Goal: Task Accomplishment & Management: Use online tool/utility

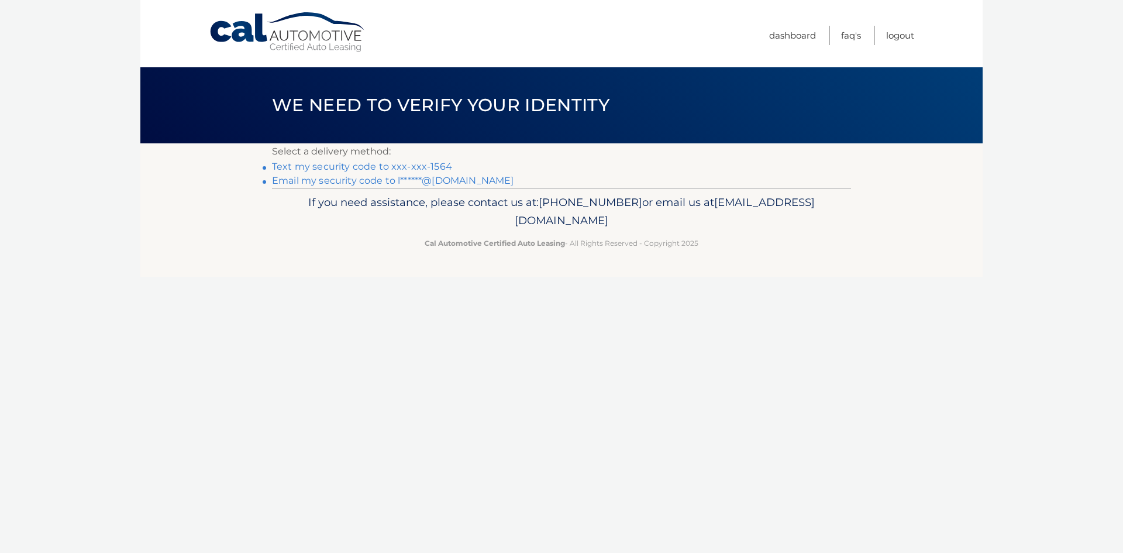
click at [372, 165] on link "Text my security code to xxx-xxx-1564" at bounding box center [362, 166] width 180 height 11
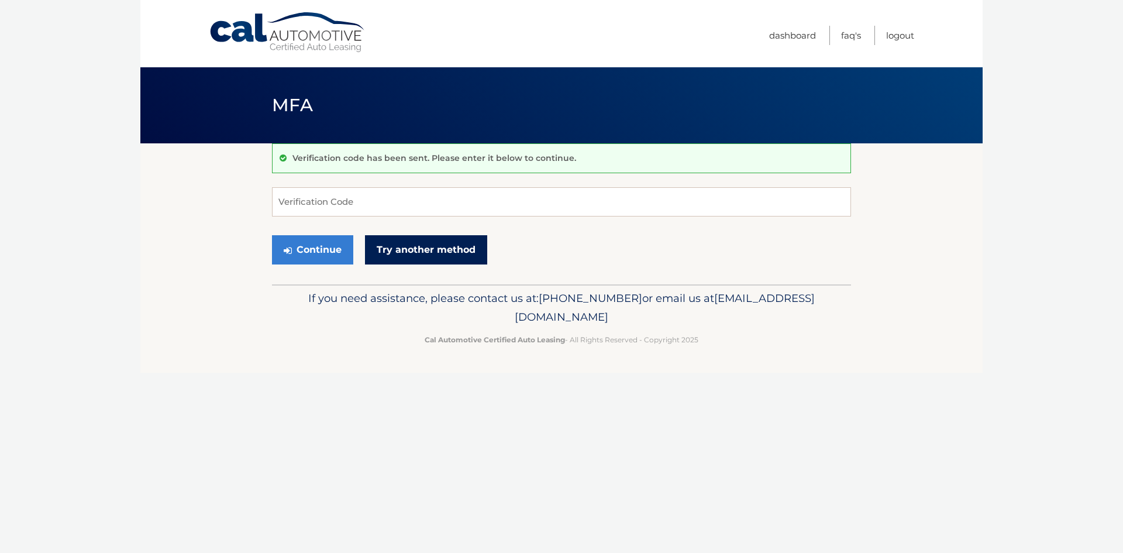
click at [453, 254] on link "Try another method" at bounding box center [426, 249] width 122 height 29
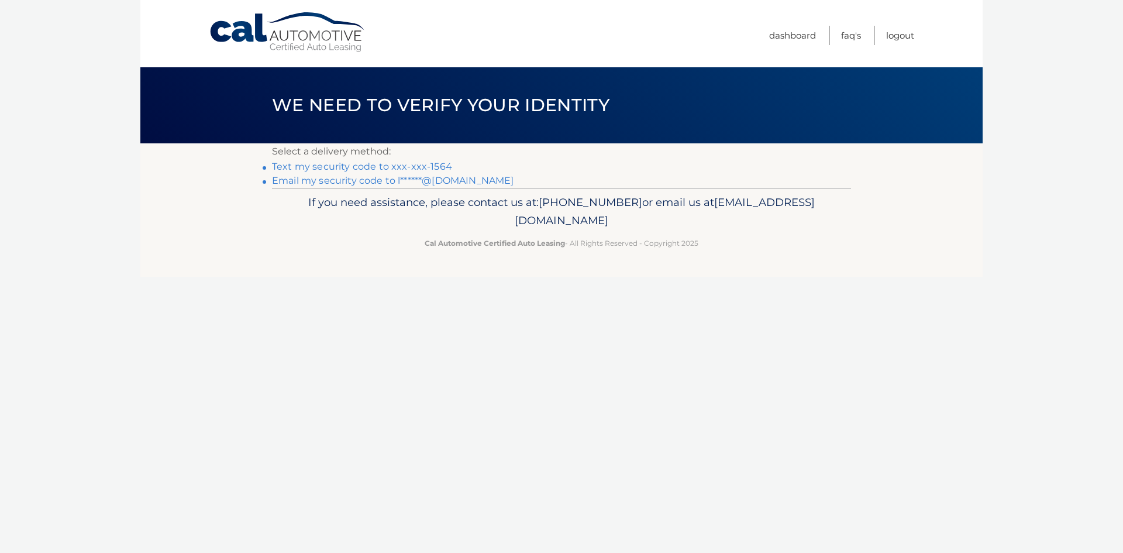
click at [415, 181] on link "Email my security code to l******@gmail.com" at bounding box center [393, 180] width 242 height 11
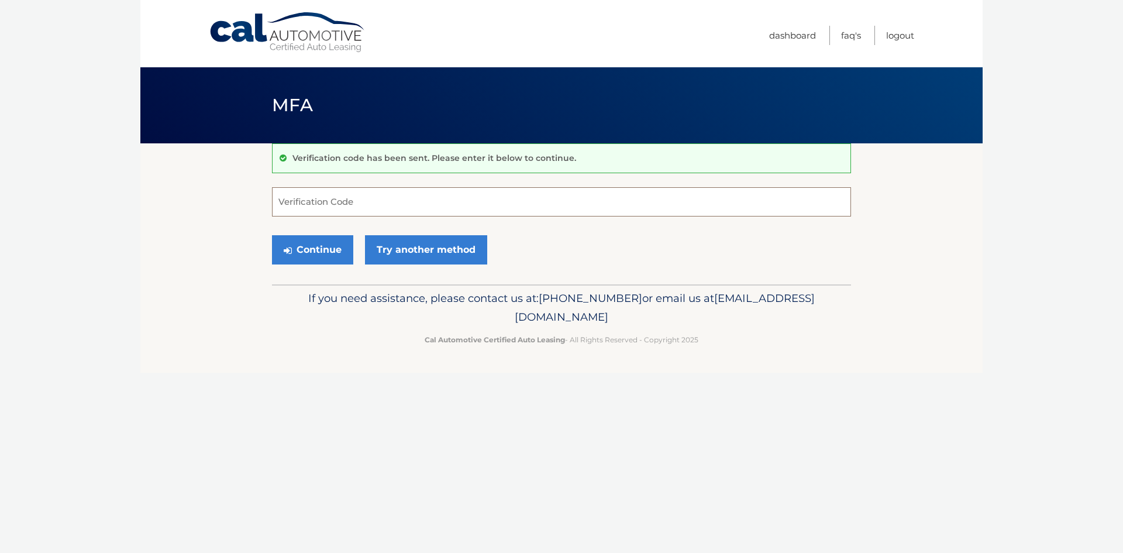
click at [414, 199] on input "Verification Code" at bounding box center [561, 201] width 579 height 29
type input "310824"
click at [329, 242] on button "Continue" at bounding box center [312, 249] width 81 height 29
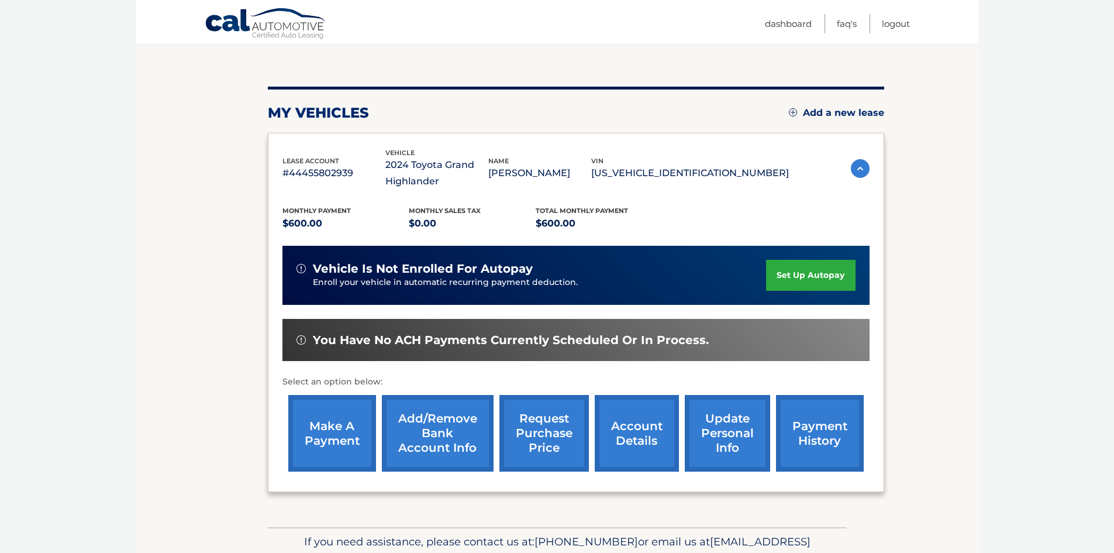
scroll to position [173, 0]
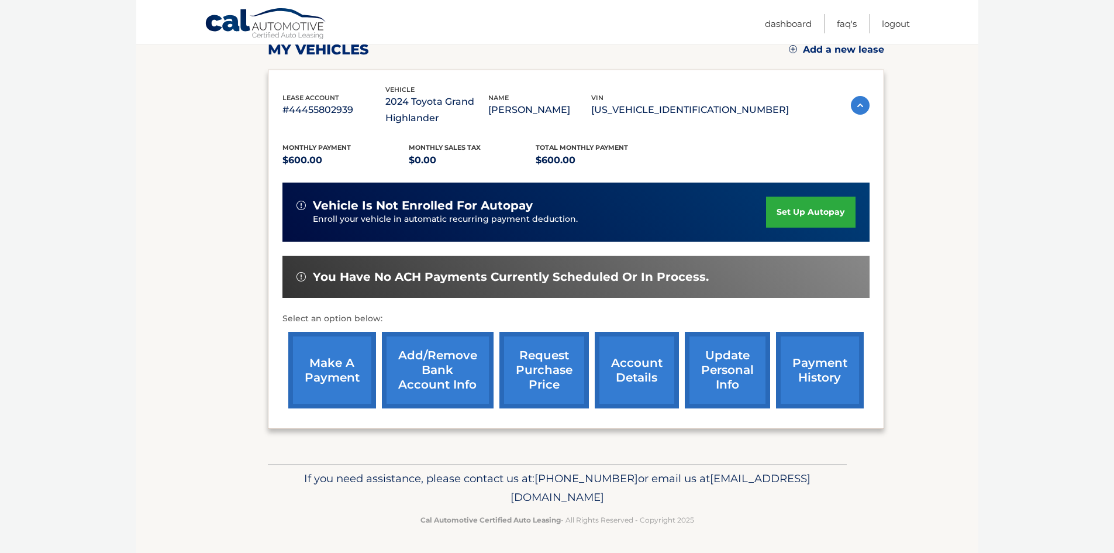
click at [328, 367] on link "make a payment" at bounding box center [332, 370] width 88 height 77
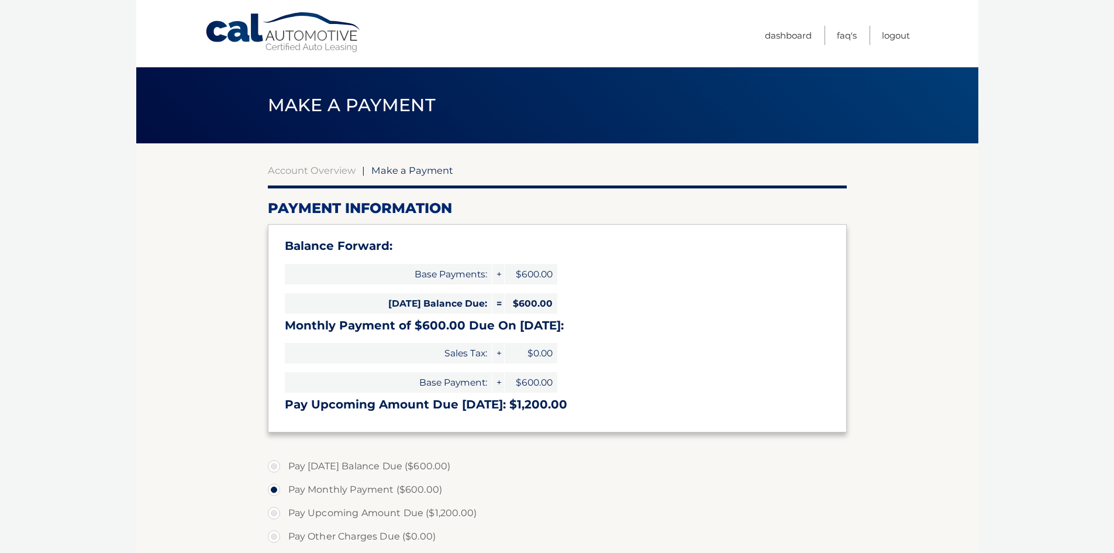
select select "MTRjYjk4NTAtODRiMC00NGJkLTk0Y2ItY2JhZDZjNDU0NTU3"
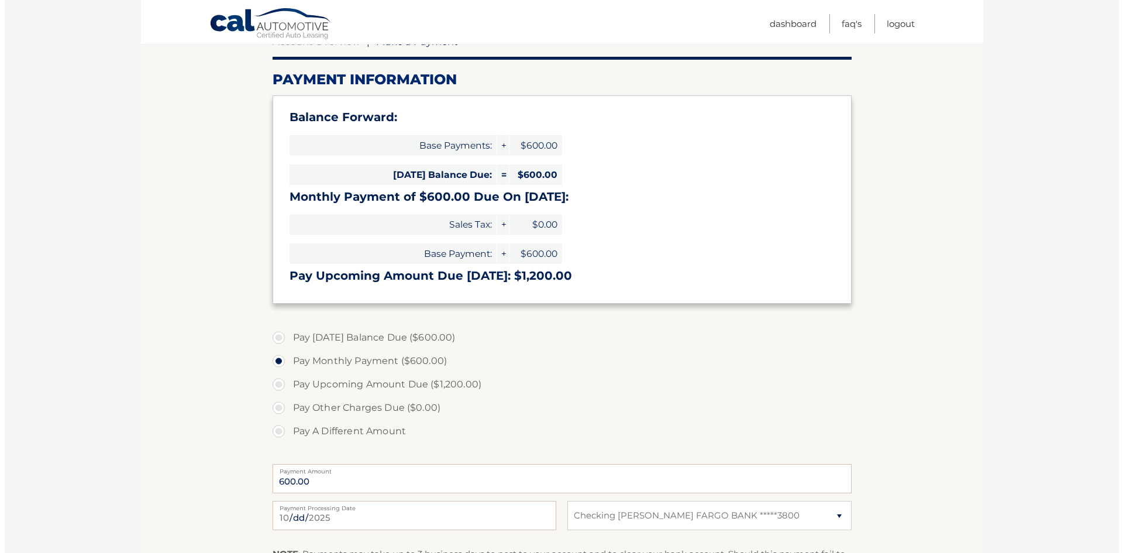
scroll to position [333, 0]
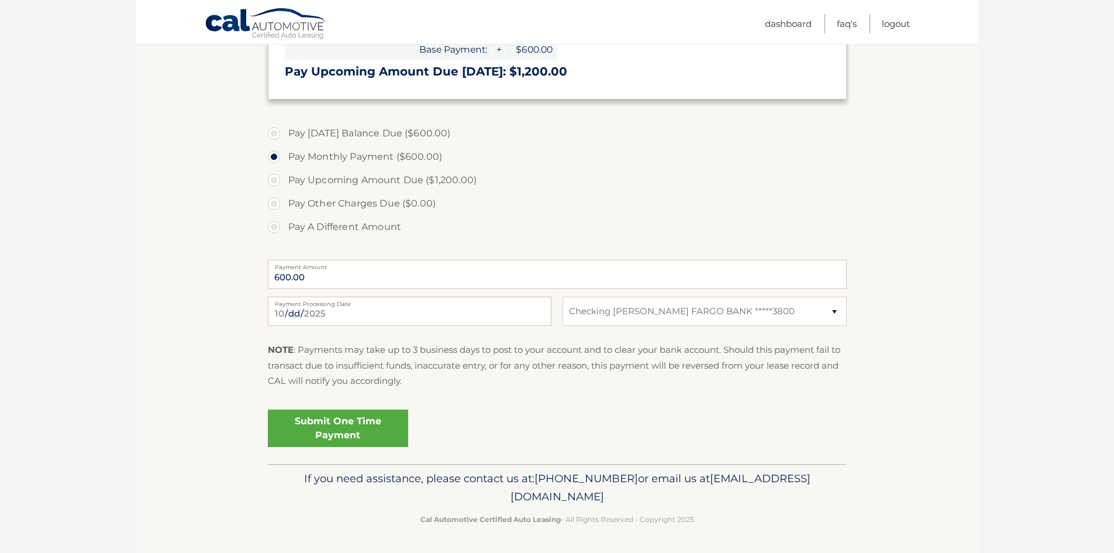
click at [364, 429] on link "Submit One Time Payment" at bounding box center [338, 427] width 140 height 37
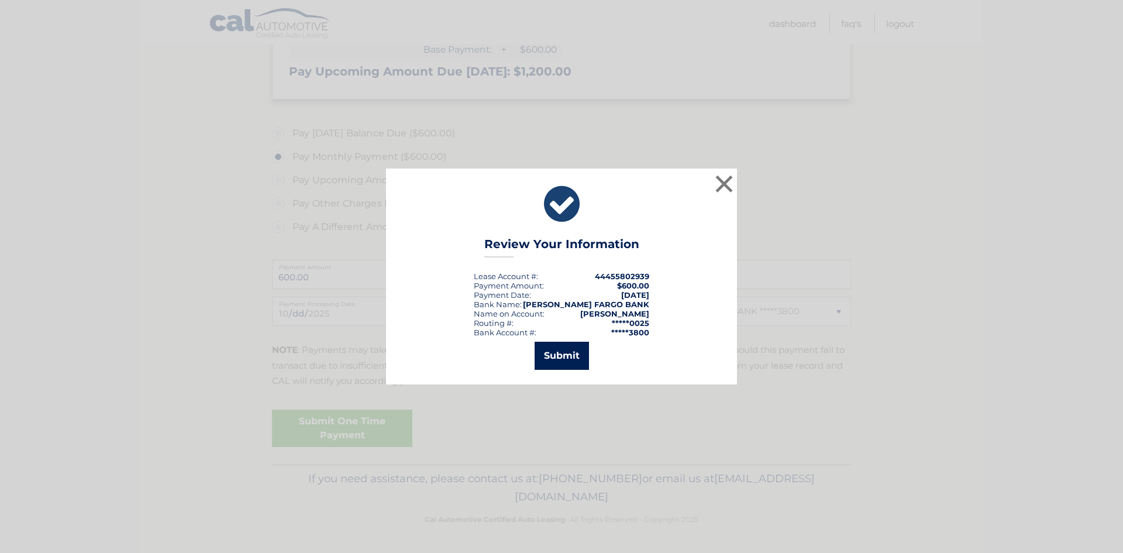
click at [557, 353] on button "Submit" at bounding box center [562, 356] width 54 height 28
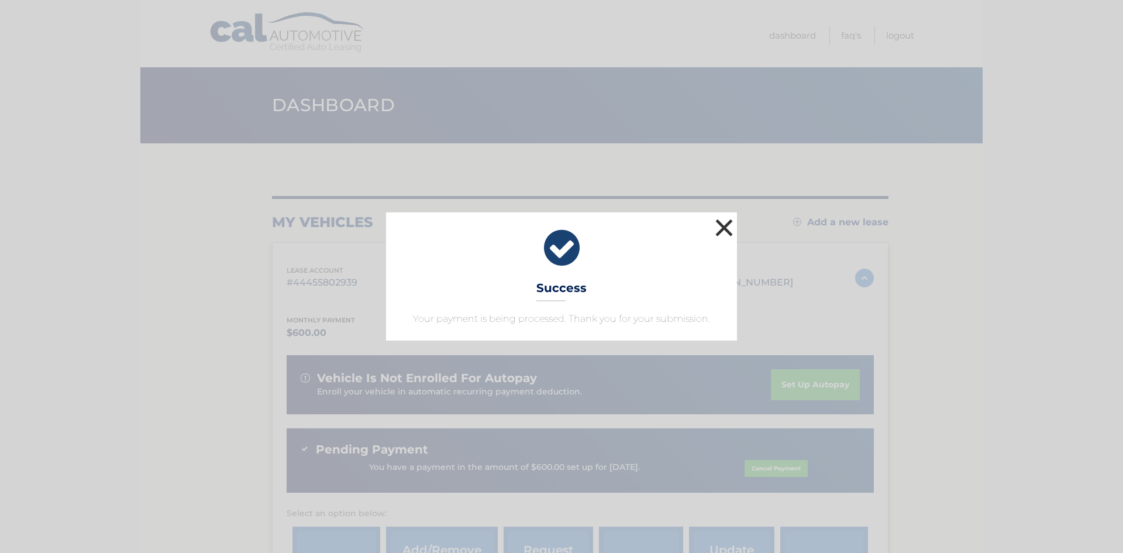
click at [725, 227] on button "×" at bounding box center [723, 227] width 23 height 23
